Goal: Information Seeking & Learning: Learn about a topic

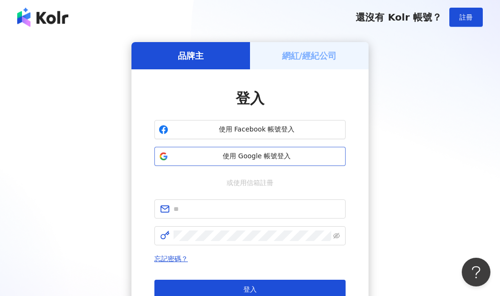
click at [251, 158] on span "使用 Google 帳號登入" at bounding box center [256, 157] width 169 height 10
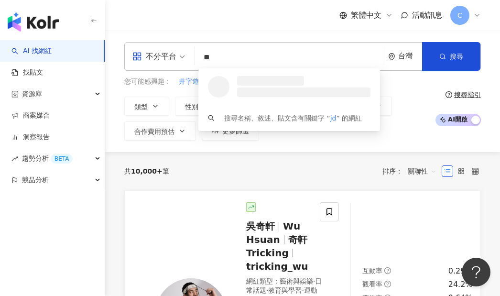
type input "*"
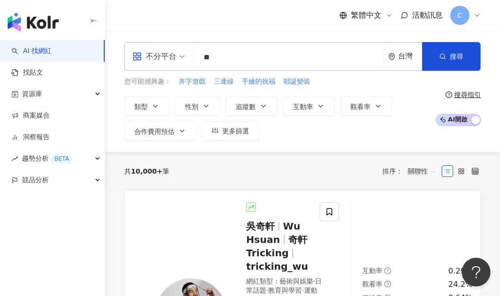
type input "**"
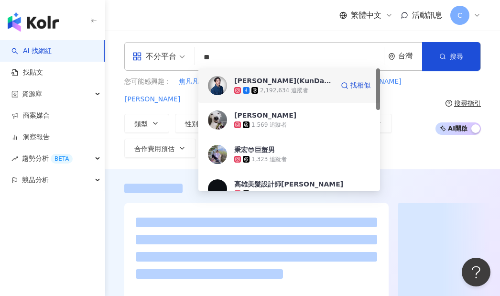
click at [289, 88] on div "2,192,634 追蹤者" at bounding box center [284, 91] width 48 height 8
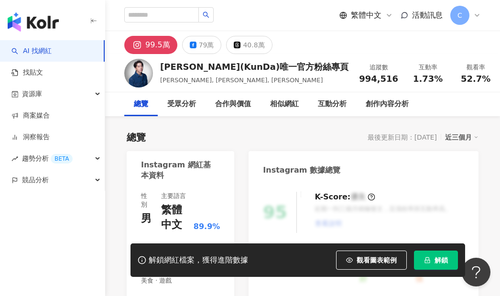
click at [442, 261] on span "解鎖" at bounding box center [441, 260] width 13 height 8
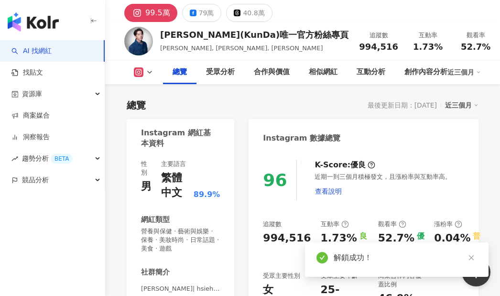
scroll to position [51, 0]
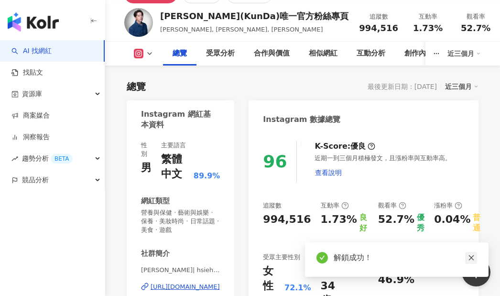
click at [473, 258] on icon "close" at bounding box center [471, 257] width 7 height 7
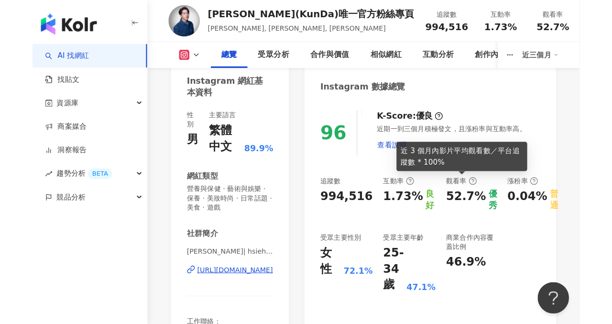
scroll to position [101, 0]
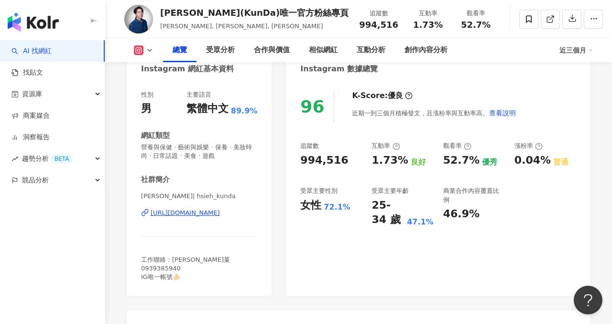
click at [95, 21] on icon "button" at bounding box center [94, 21] width 8 height 8
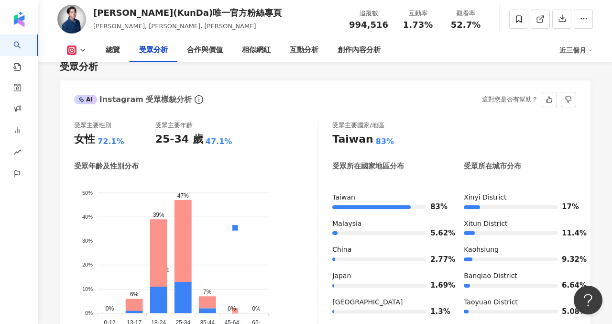
scroll to position [826, 0]
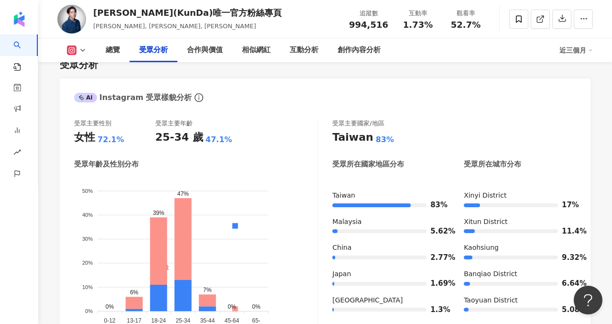
click at [85, 48] on icon at bounding box center [83, 50] width 8 height 8
click at [89, 93] on button "Facebook" at bounding box center [91, 89] width 57 height 13
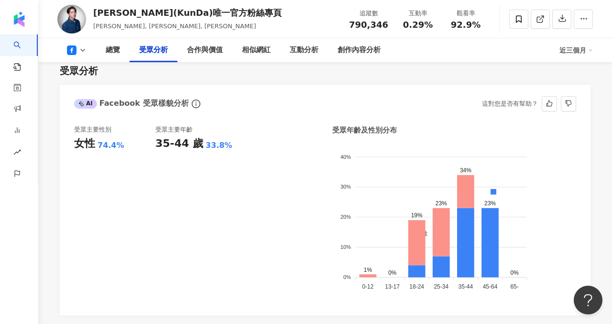
scroll to position [837, 0]
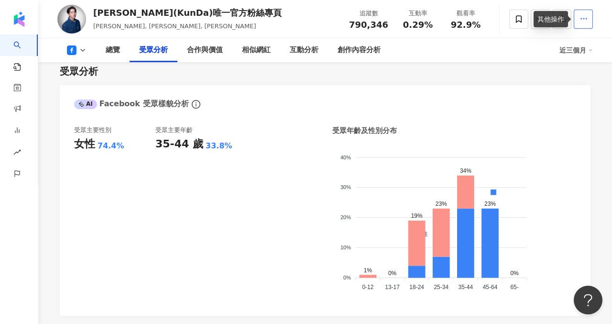
click at [500, 23] on span "button" at bounding box center [584, 18] width 9 height 10
click at [500, 72] on div "受眾分析" at bounding box center [325, 71] width 531 height 13
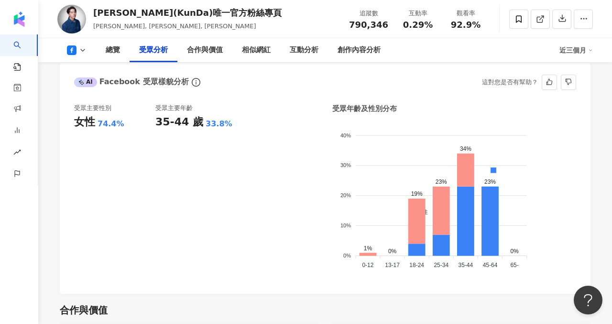
scroll to position [852, 0]
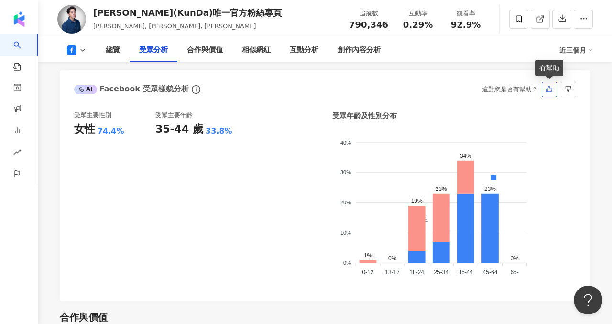
click at [500, 88] on icon "like" at bounding box center [550, 89] width 6 height 6
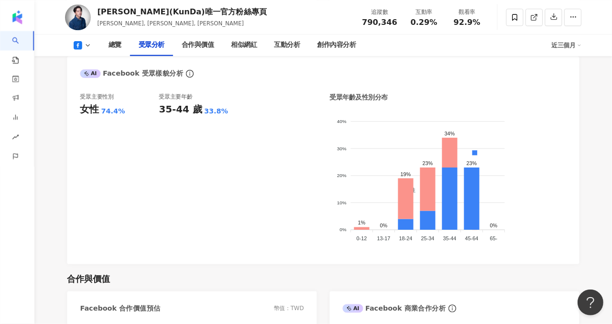
scroll to position [860, 0]
